Goal: Information Seeking & Learning: Learn about a topic

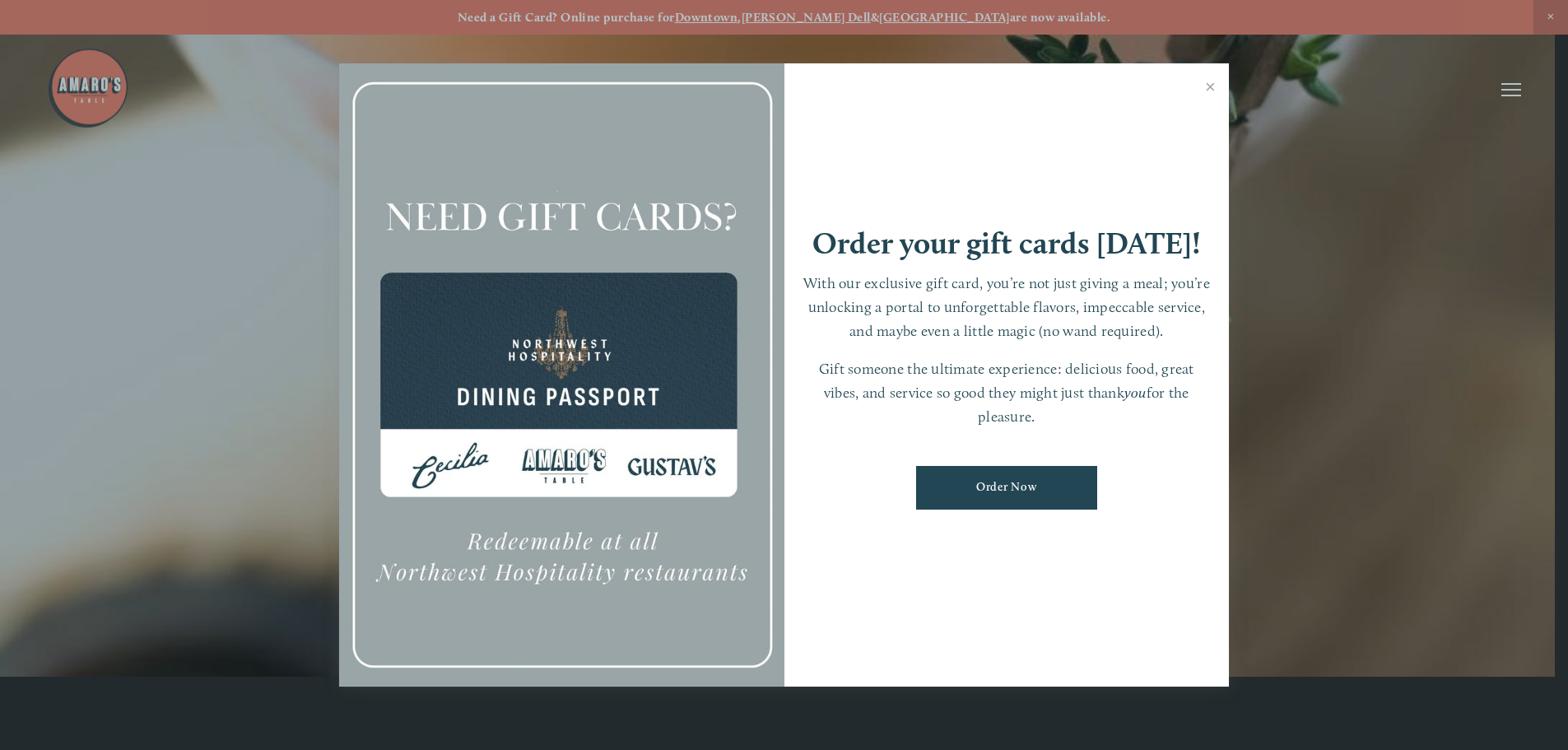
click at [1213, 68] on link "Close" at bounding box center [1209, 89] width 33 height 46
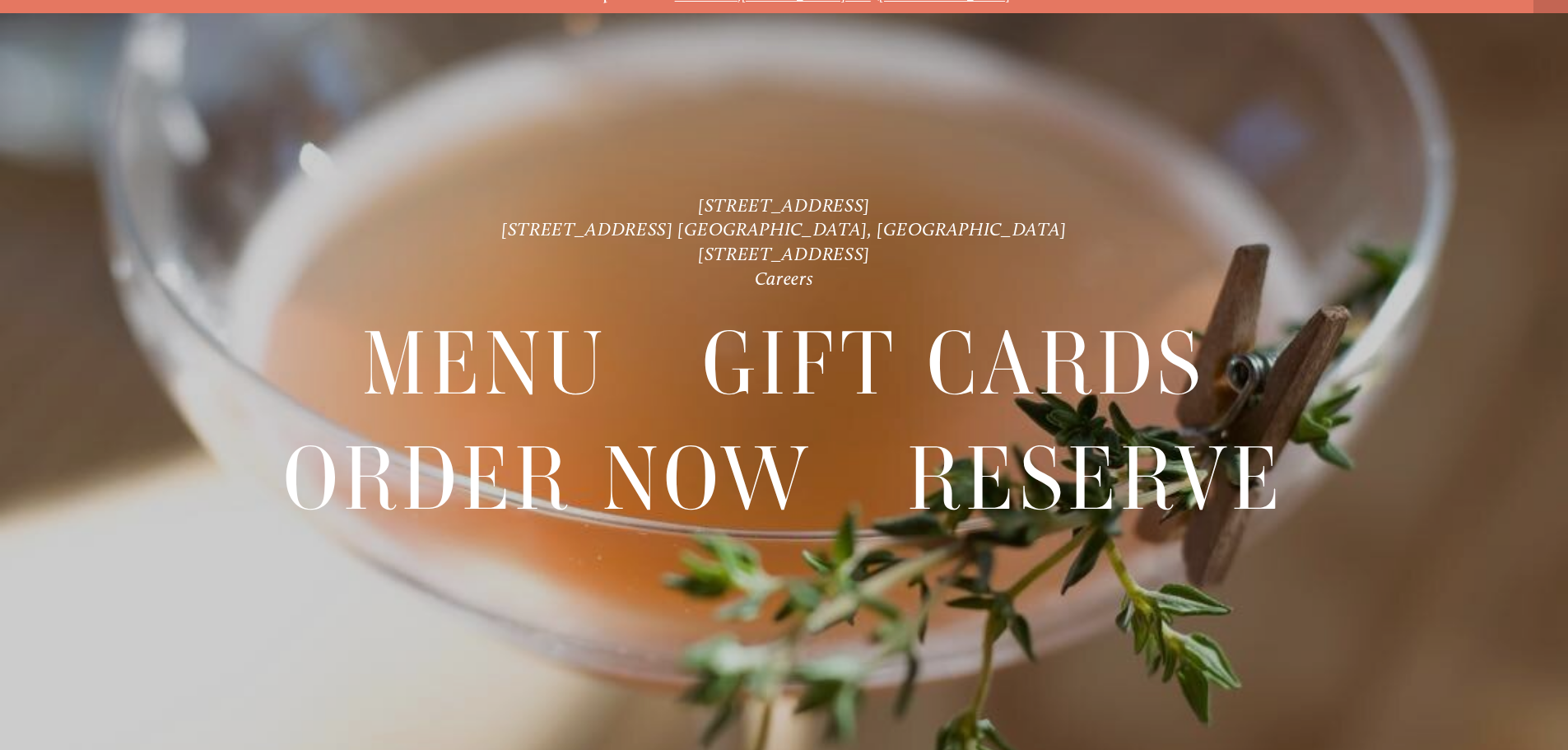
scroll to position [34, 0]
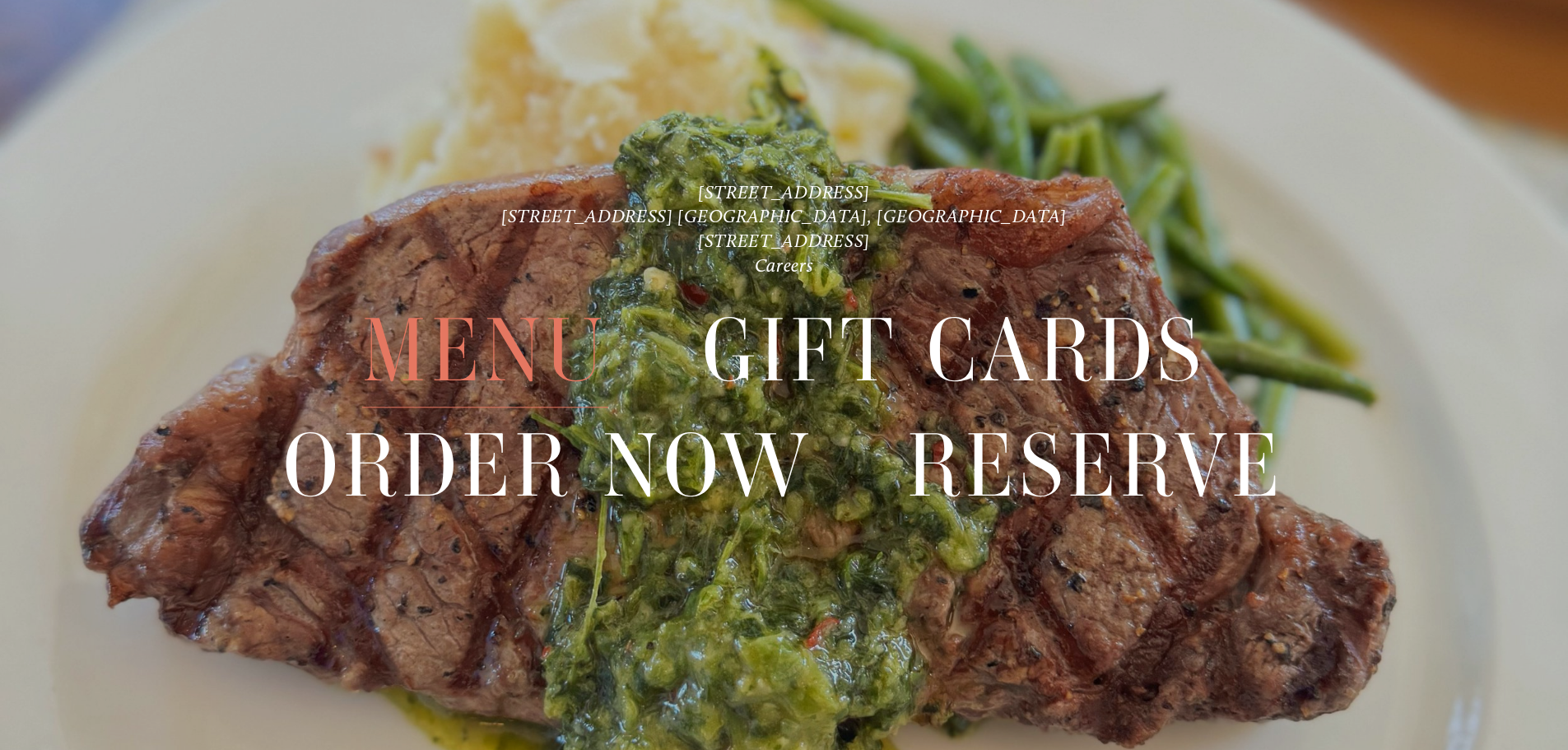
click at [508, 342] on span "Menu" at bounding box center [484, 351] width 245 height 113
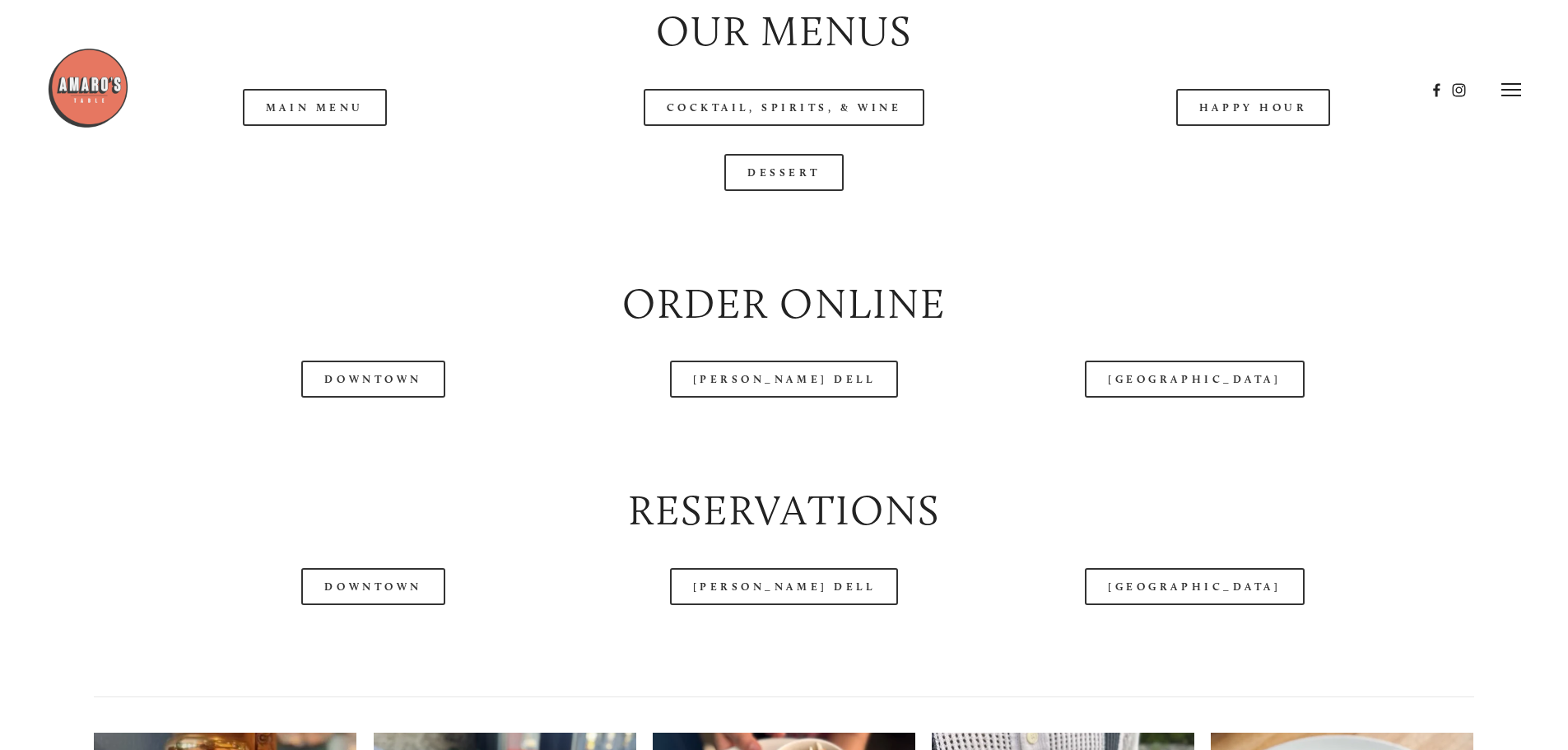
scroll to position [1931, 0]
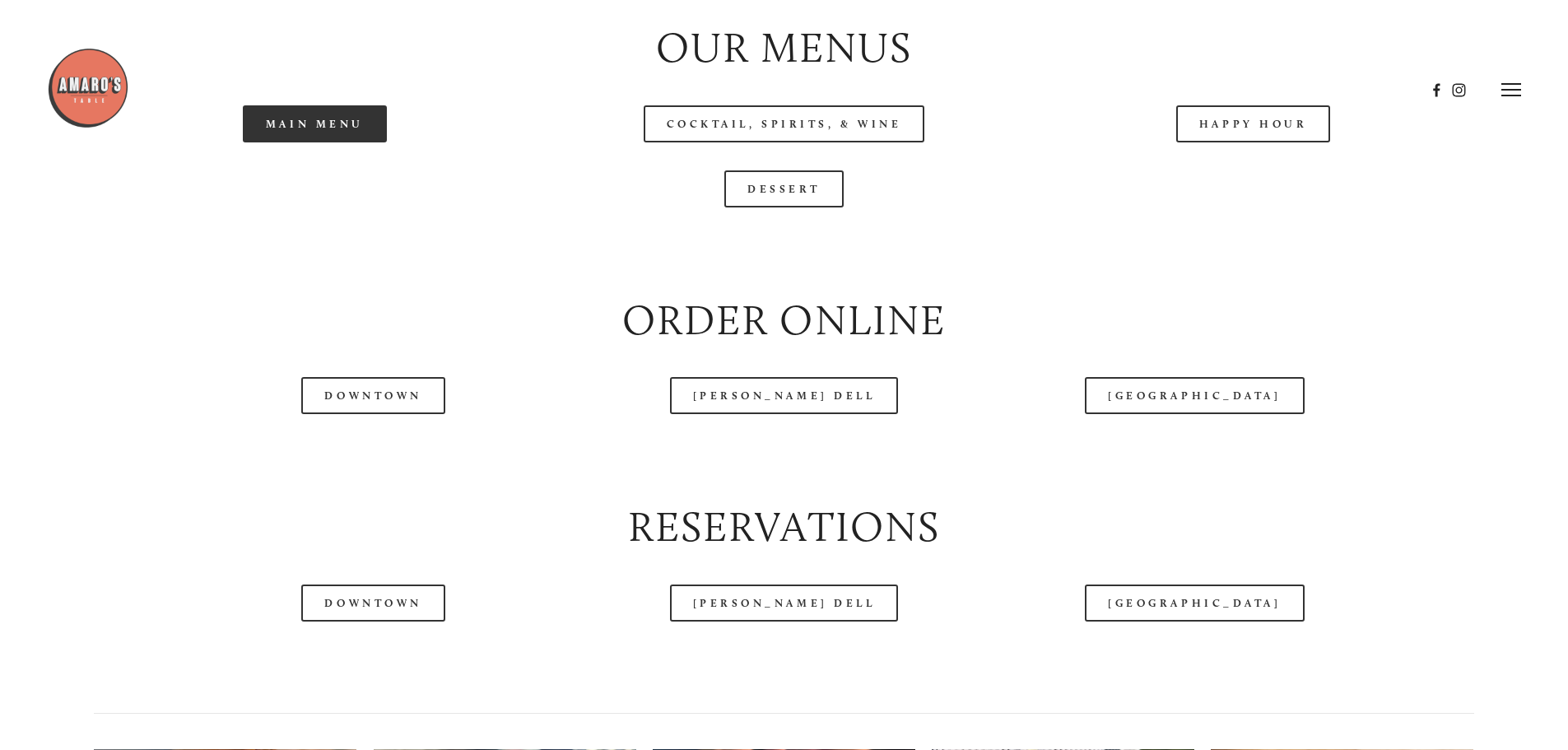
click at [360, 142] on link "Main Menu" at bounding box center [315, 124] width 144 height 37
